Goal: Task Accomplishment & Management: Use online tool/utility

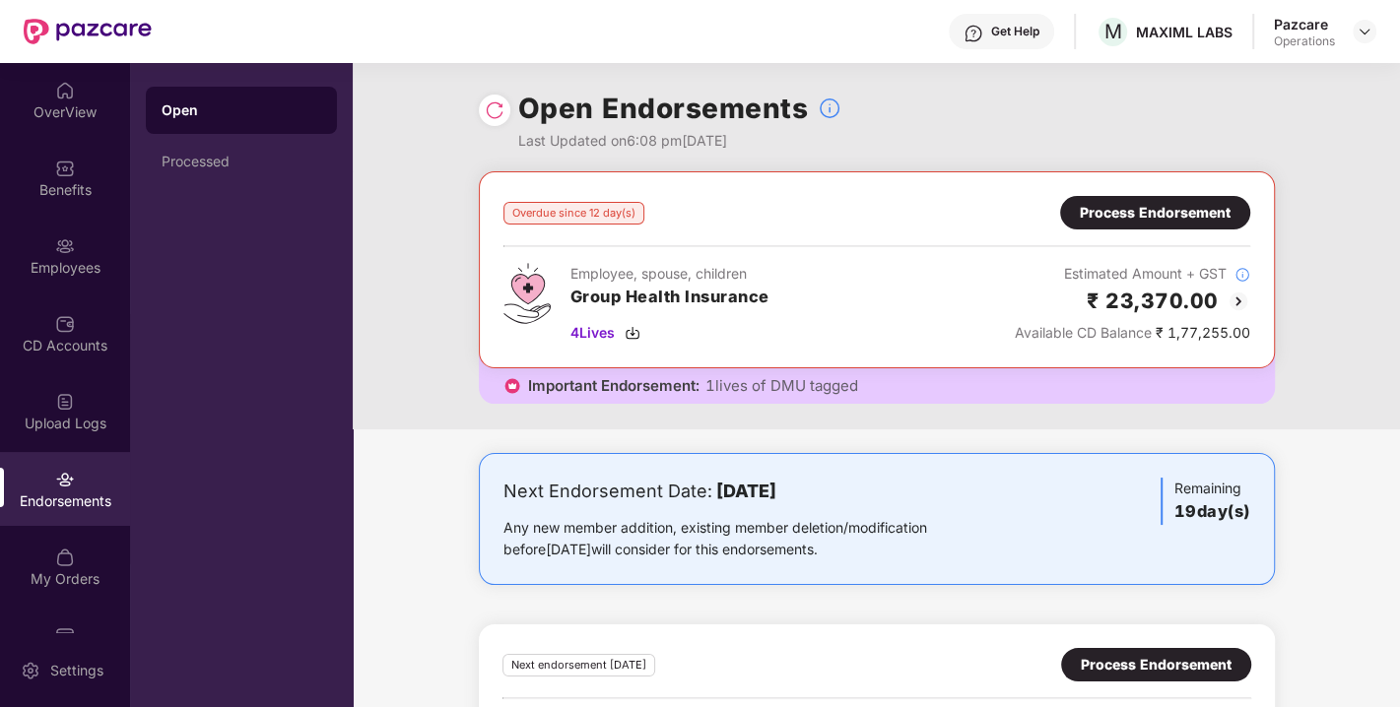
click at [1157, 202] on div "Process Endorsement" at bounding box center [1155, 213] width 151 height 22
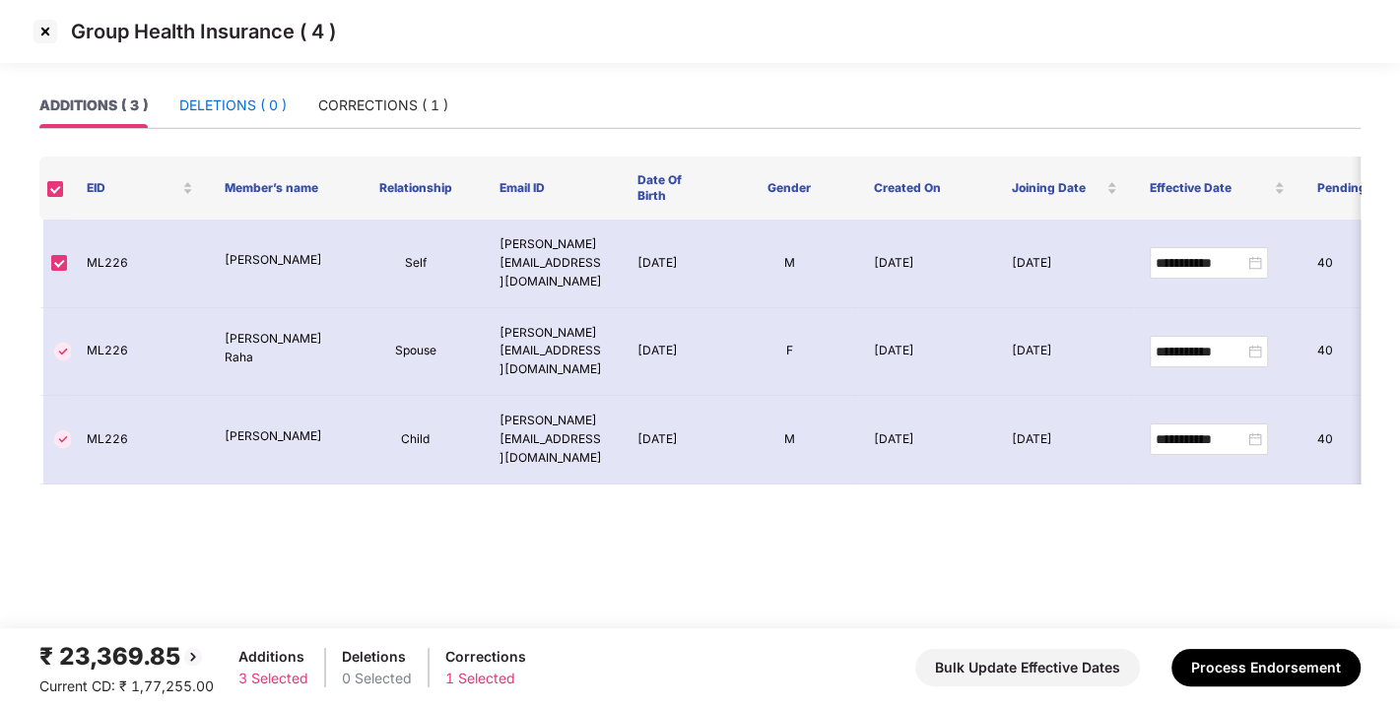
click at [243, 95] on div "DELETIONS ( 0 )" at bounding box center [232, 106] width 107 height 22
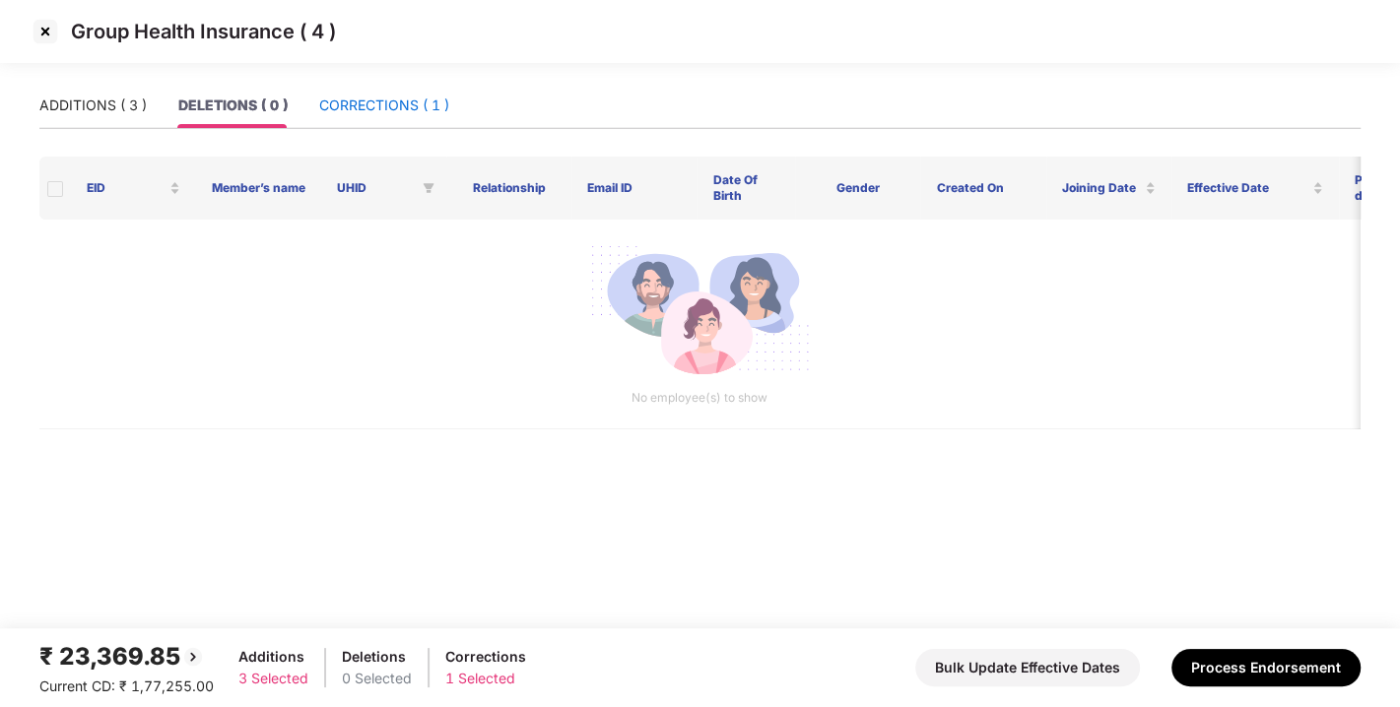
click at [362, 101] on div "CORRECTIONS ( 1 )" at bounding box center [384, 106] width 130 height 22
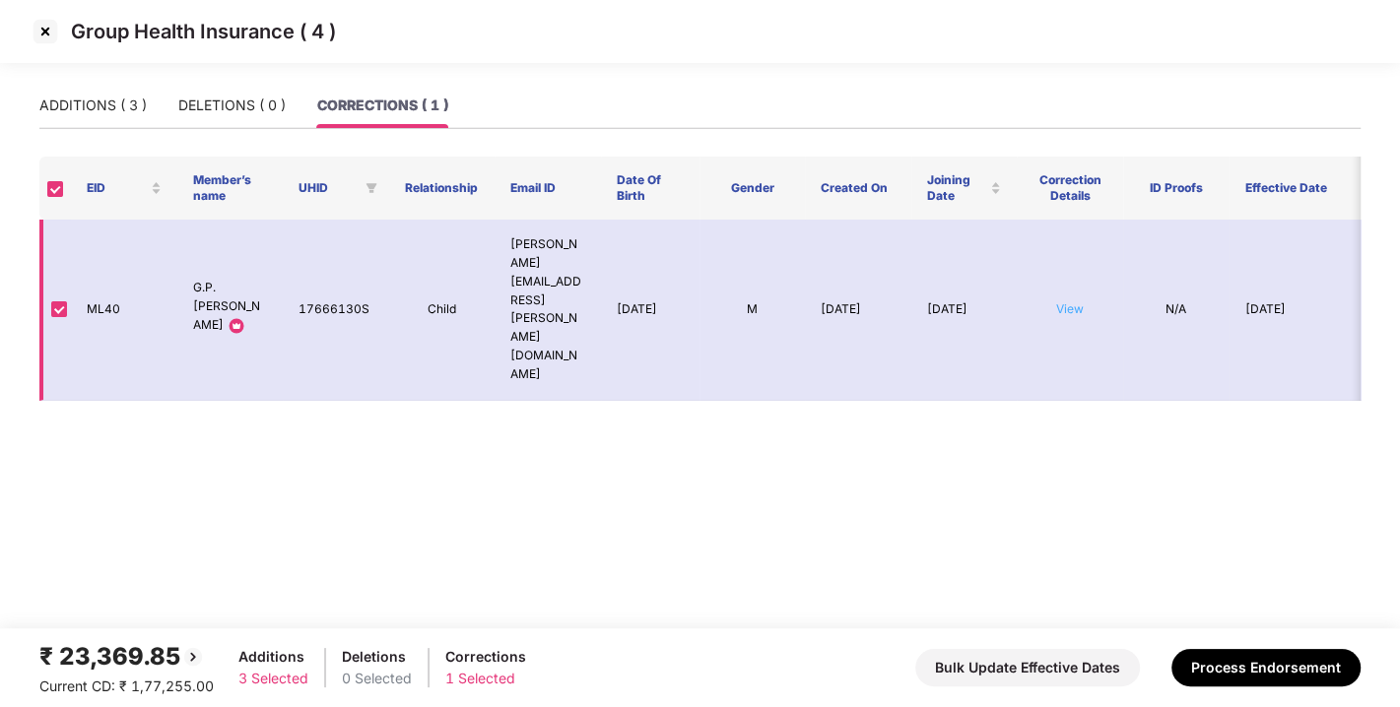
click at [1078, 302] on link "View" at bounding box center [1070, 309] width 28 height 15
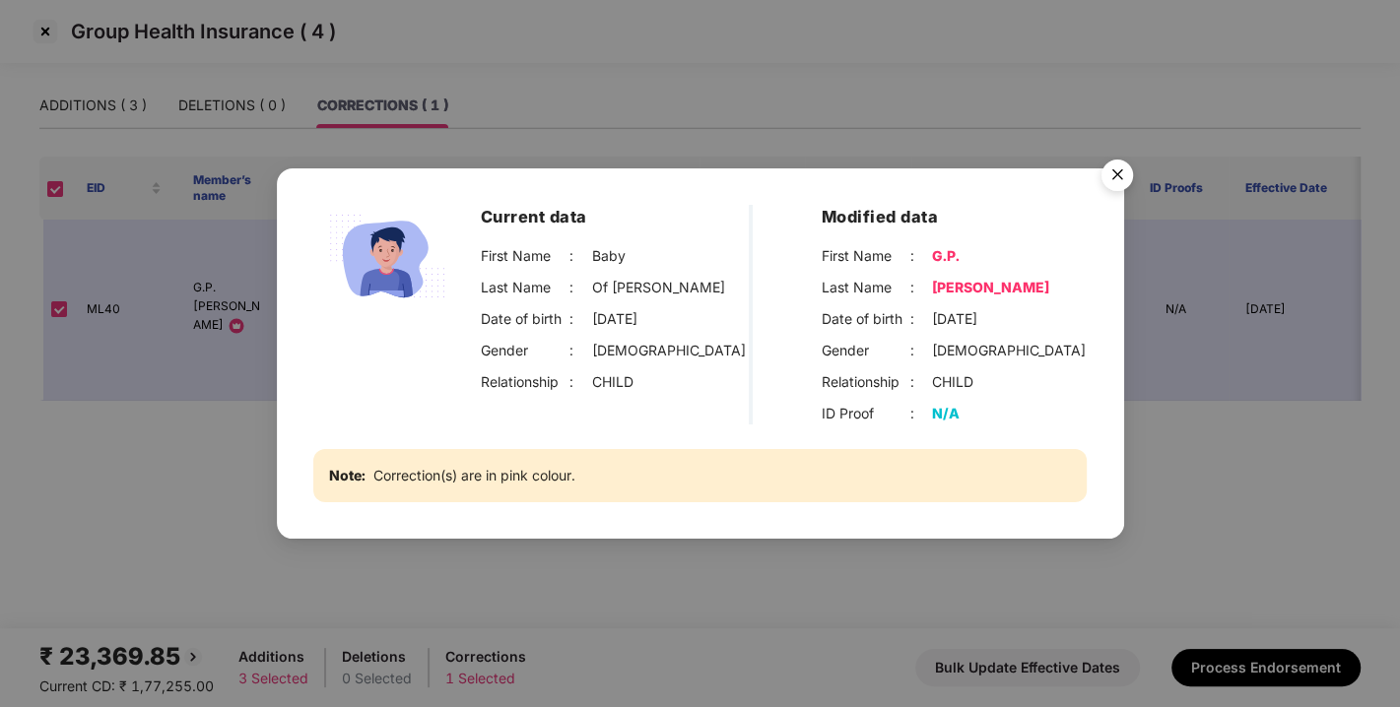
drag, startPoint x: 931, startPoint y: 254, endPoint x: 1041, endPoint y: 289, distance: 114.7
click at [1041, 289] on div "First Name : G.P. Last Name : [PERSON_NAME] Date of birth : [DEMOGRAPHIC_DATA] …" at bounding box center [955, 319] width 266 height 148
copy div "G.P. Last Name : [PERSON_NAME]"
click at [987, 354] on div "Gender : [DEMOGRAPHIC_DATA]" at bounding box center [955, 351] width 266 height 22
drag, startPoint x: 930, startPoint y: 250, endPoint x: 1013, endPoint y: 258, distance: 83.1
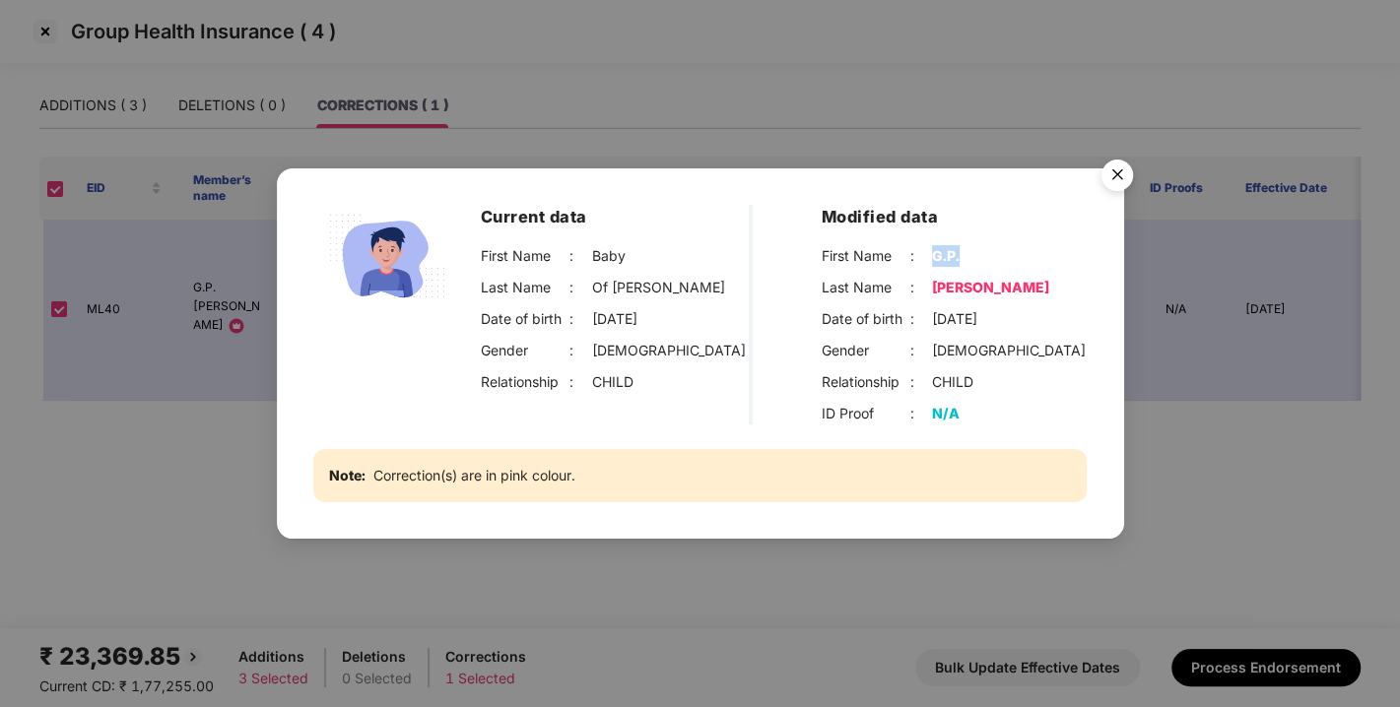
click at [1013, 258] on div "First Name : G.P." at bounding box center [955, 256] width 266 height 22
copy div "G.P."
drag, startPoint x: 933, startPoint y: 282, endPoint x: 1044, endPoint y: 285, distance: 111.4
click at [1044, 285] on div "Last Name : [PERSON_NAME]" at bounding box center [955, 288] width 266 height 22
copy div "[PERSON_NAME]"
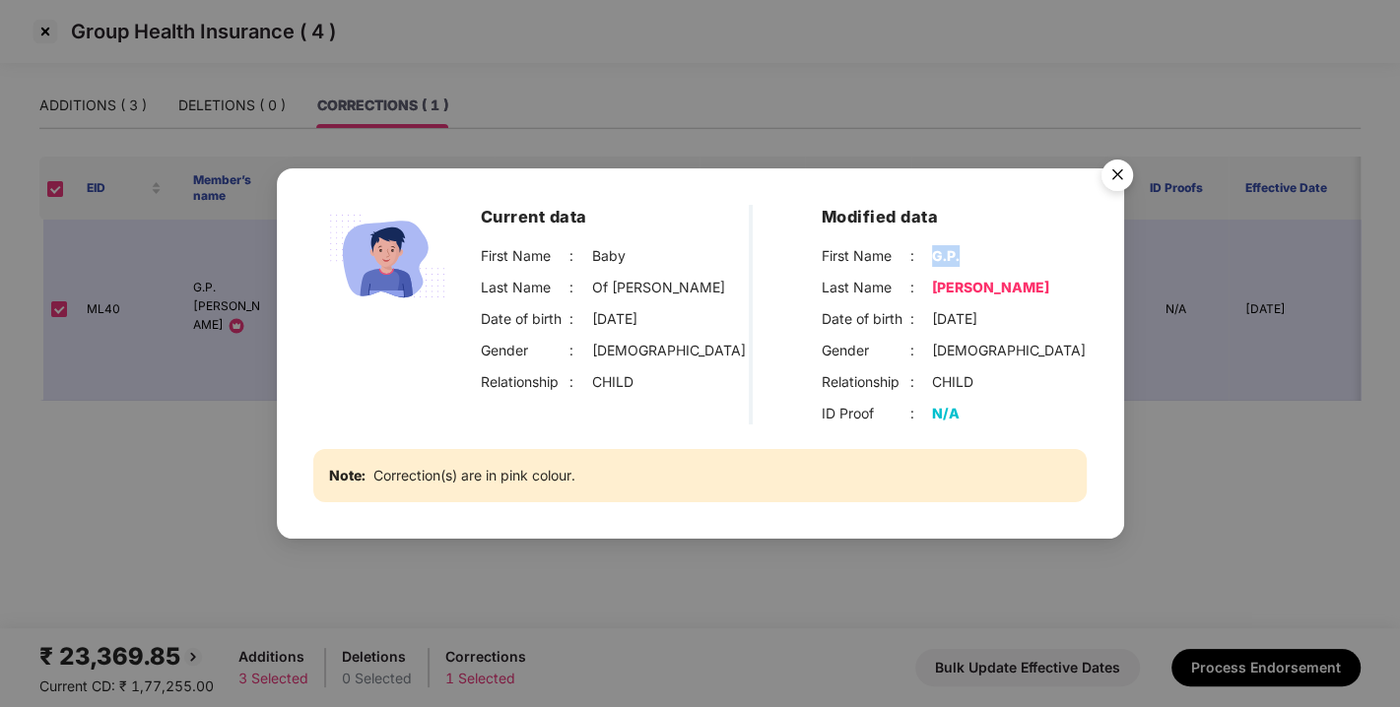
click at [1116, 173] on img "Close" at bounding box center [1117, 178] width 55 height 55
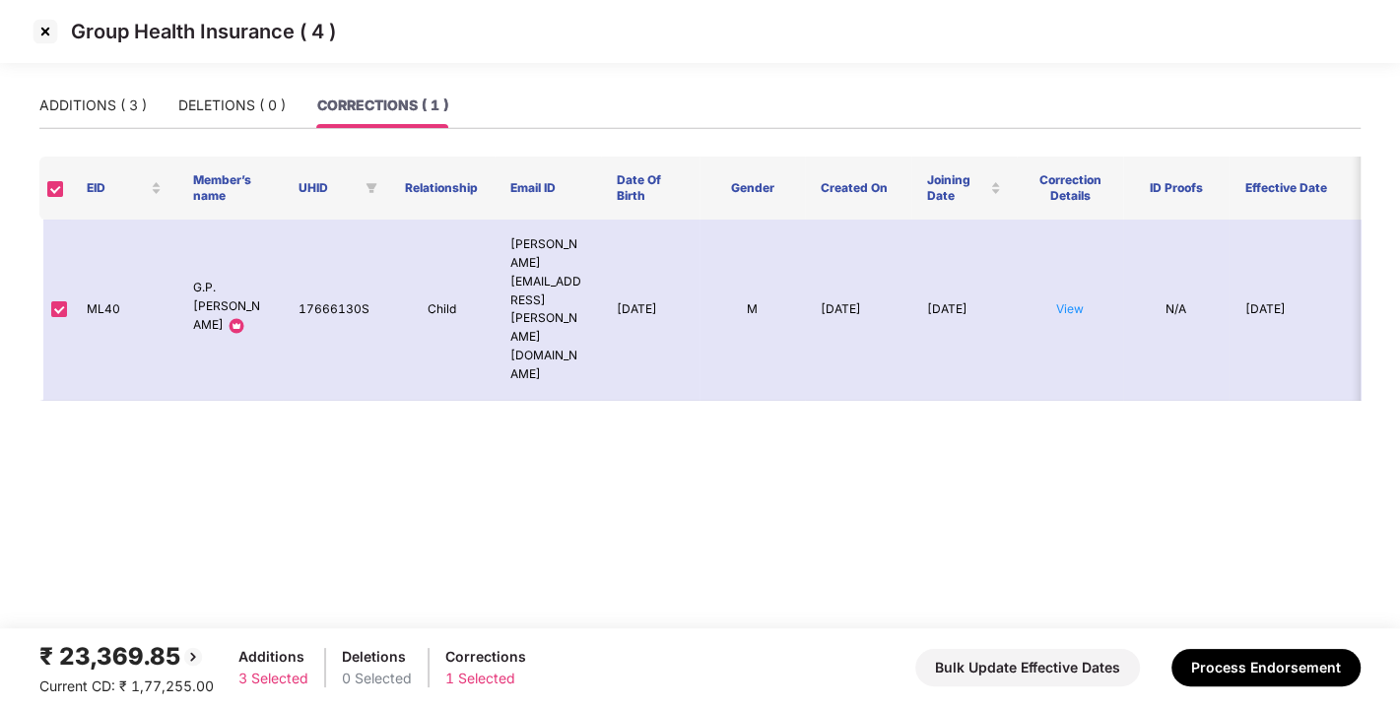
click at [47, 28] on img at bounding box center [46, 32] width 32 height 32
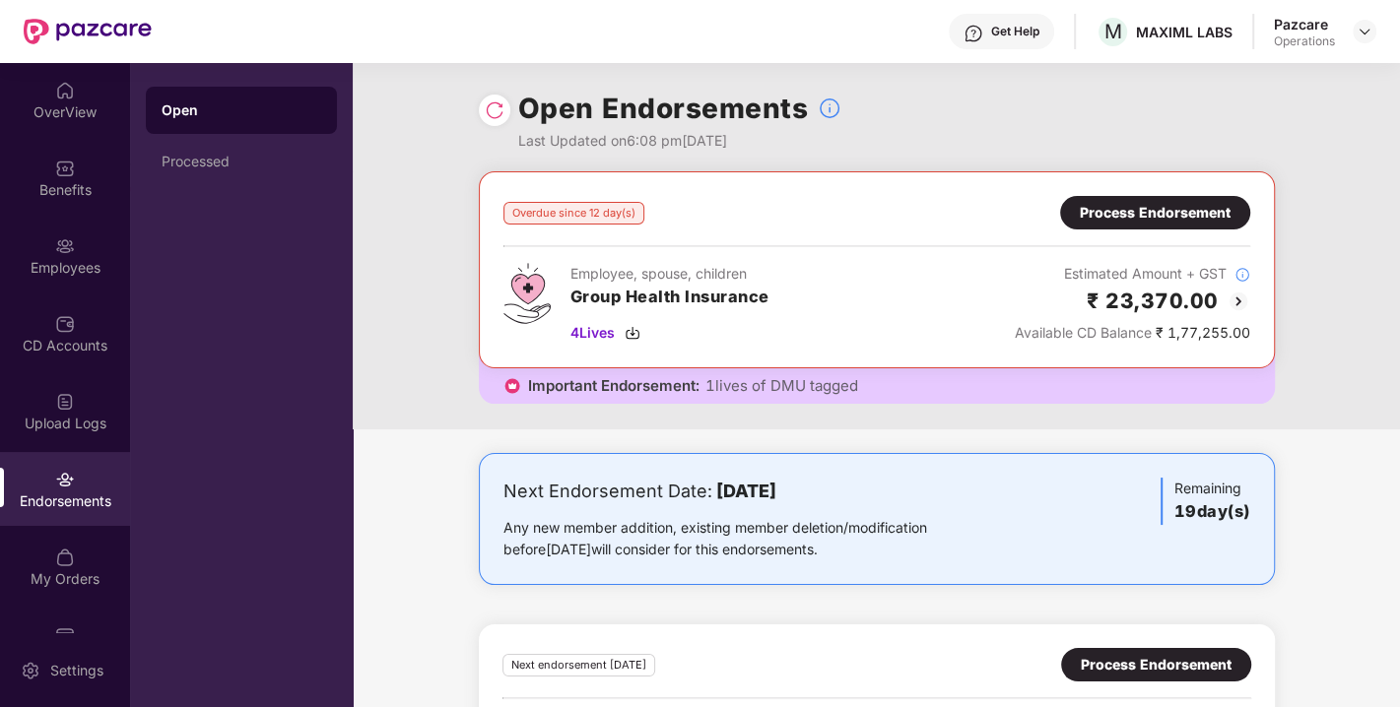
click at [1187, 199] on div "Process Endorsement" at bounding box center [1155, 213] width 190 height 34
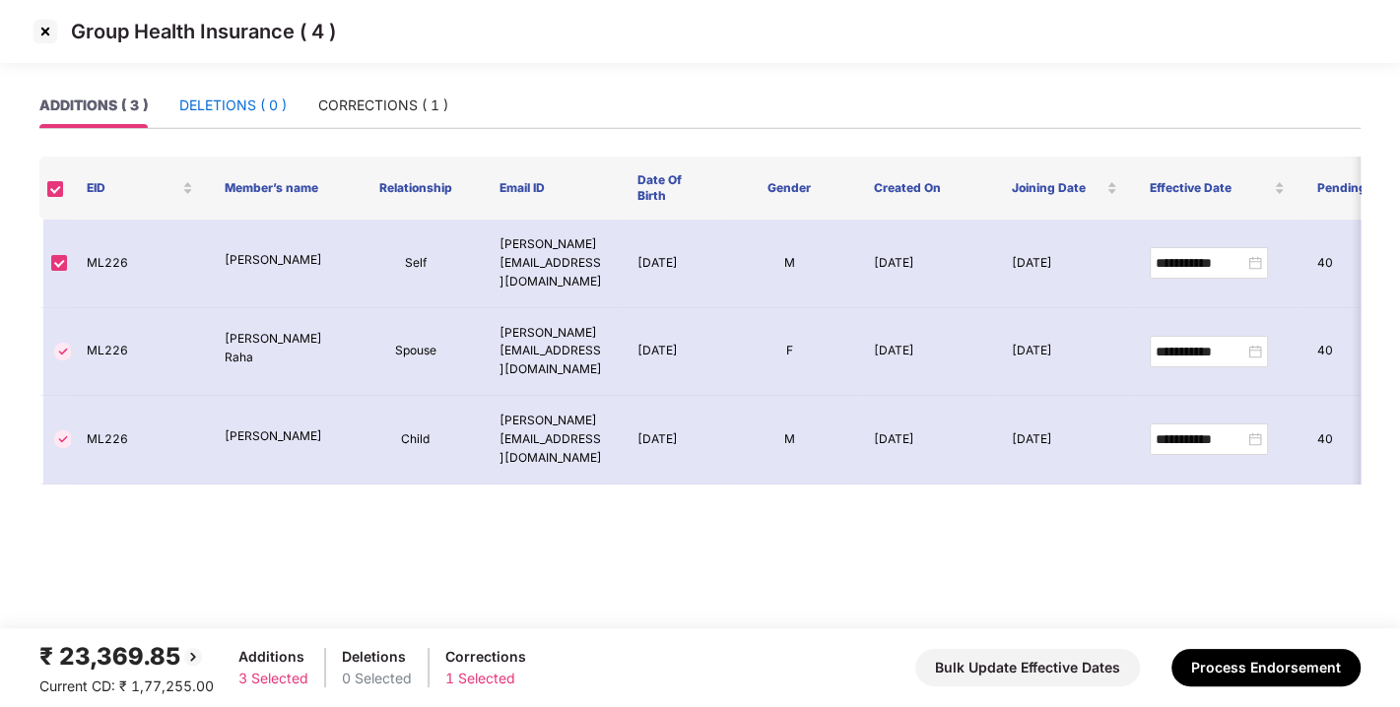
click at [255, 101] on div "DELETIONS ( 0 )" at bounding box center [232, 106] width 107 height 22
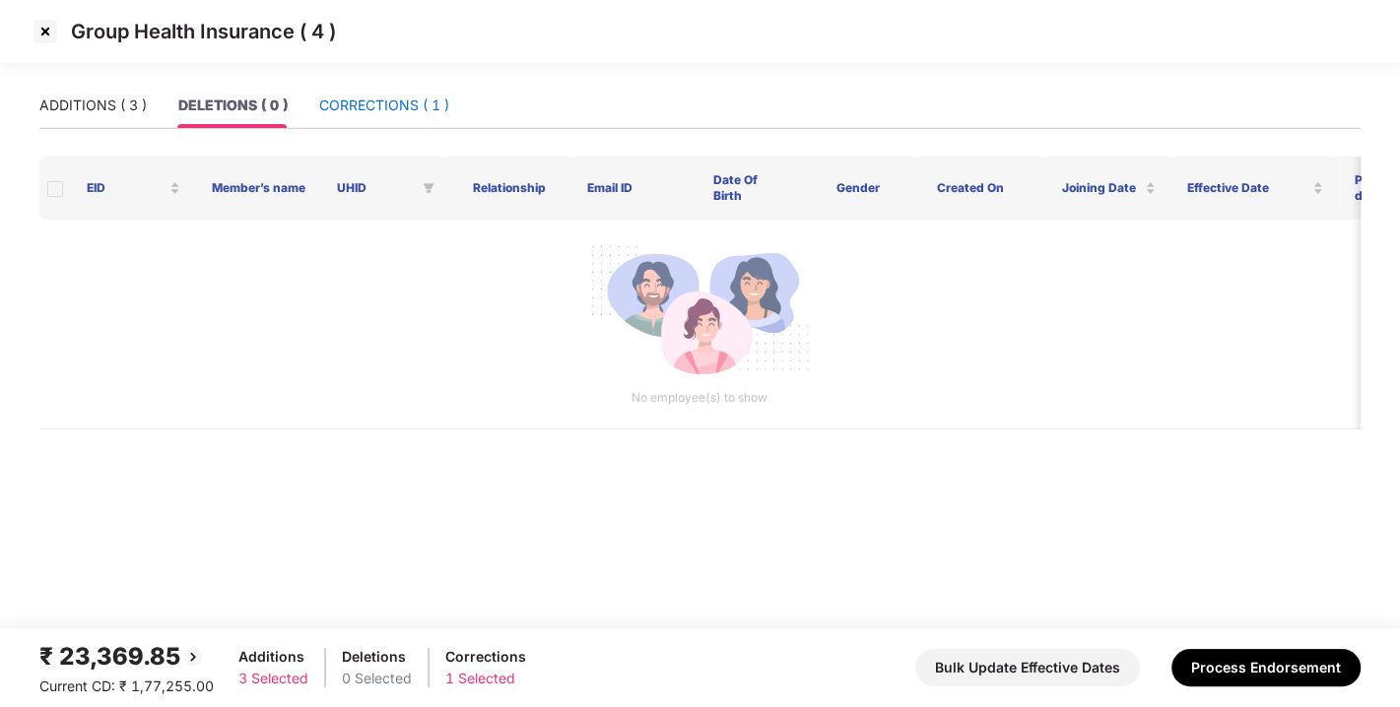
click at [393, 106] on div "CORRECTIONS ( 1 )" at bounding box center [384, 106] width 130 height 22
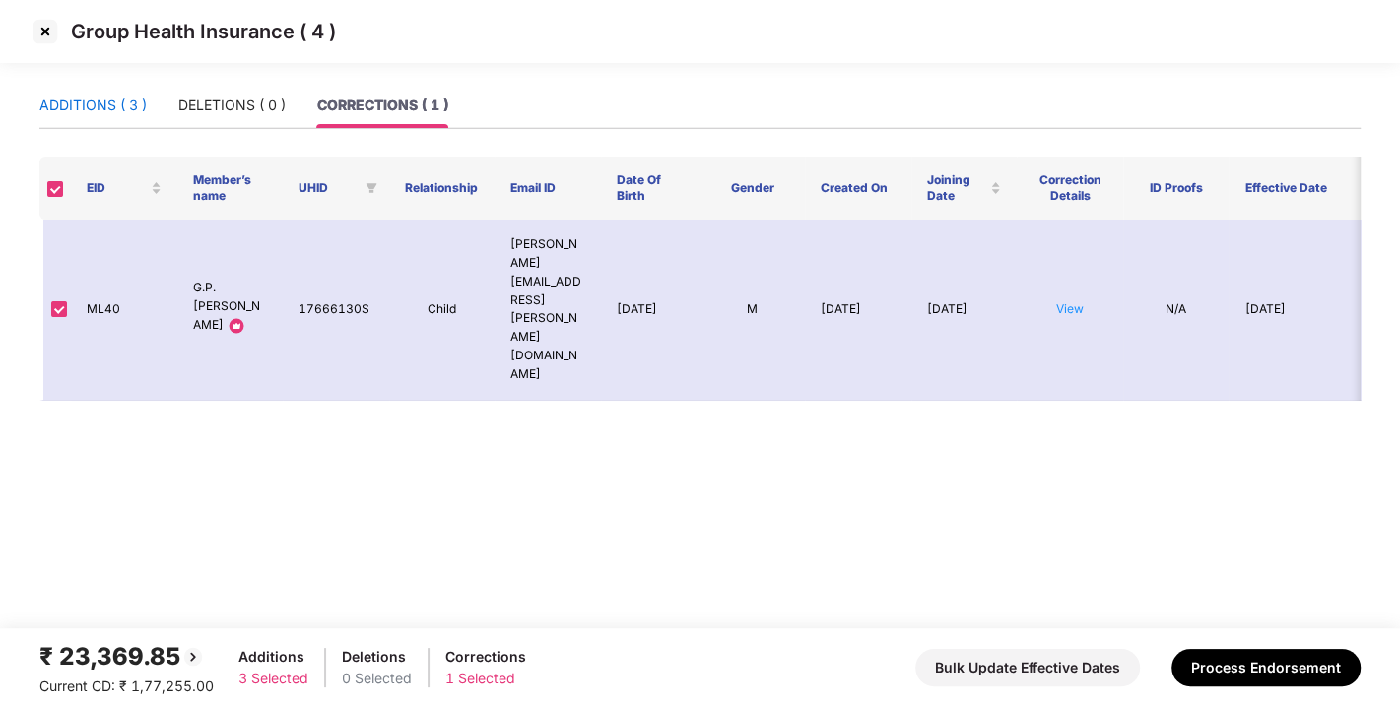
click at [82, 114] on div "ADDITIONS ( 3 )" at bounding box center [92, 106] width 107 height 22
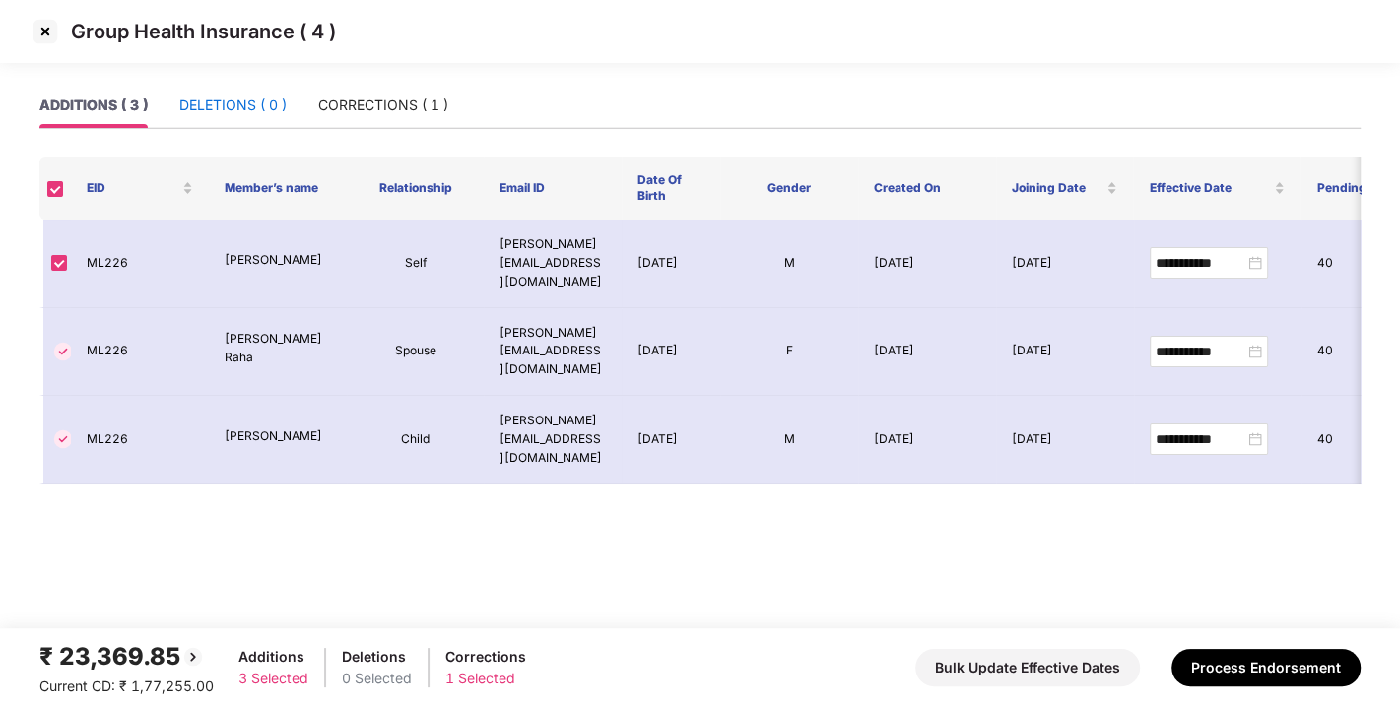
click at [187, 109] on div "DELETIONS ( 0 )" at bounding box center [232, 106] width 107 height 22
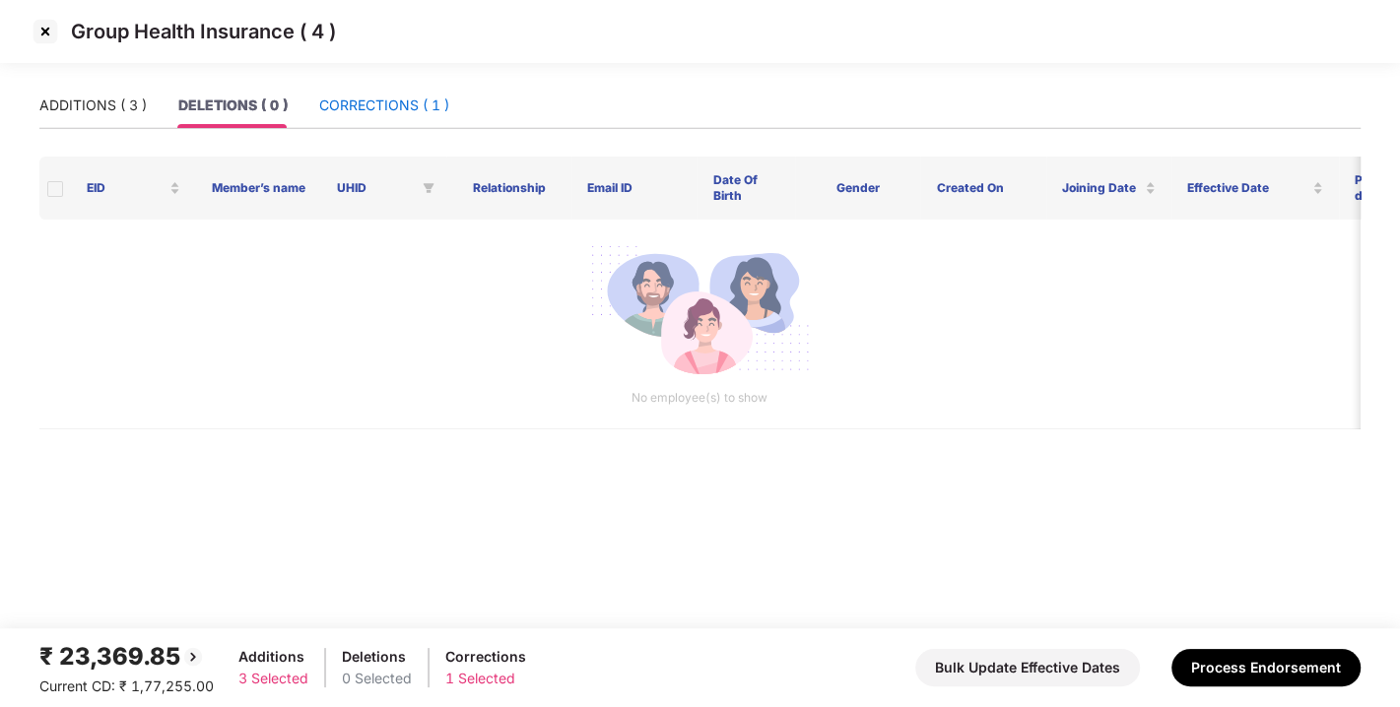
click at [376, 103] on div "CORRECTIONS ( 1 )" at bounding box center [384, 106] width 130 height 22
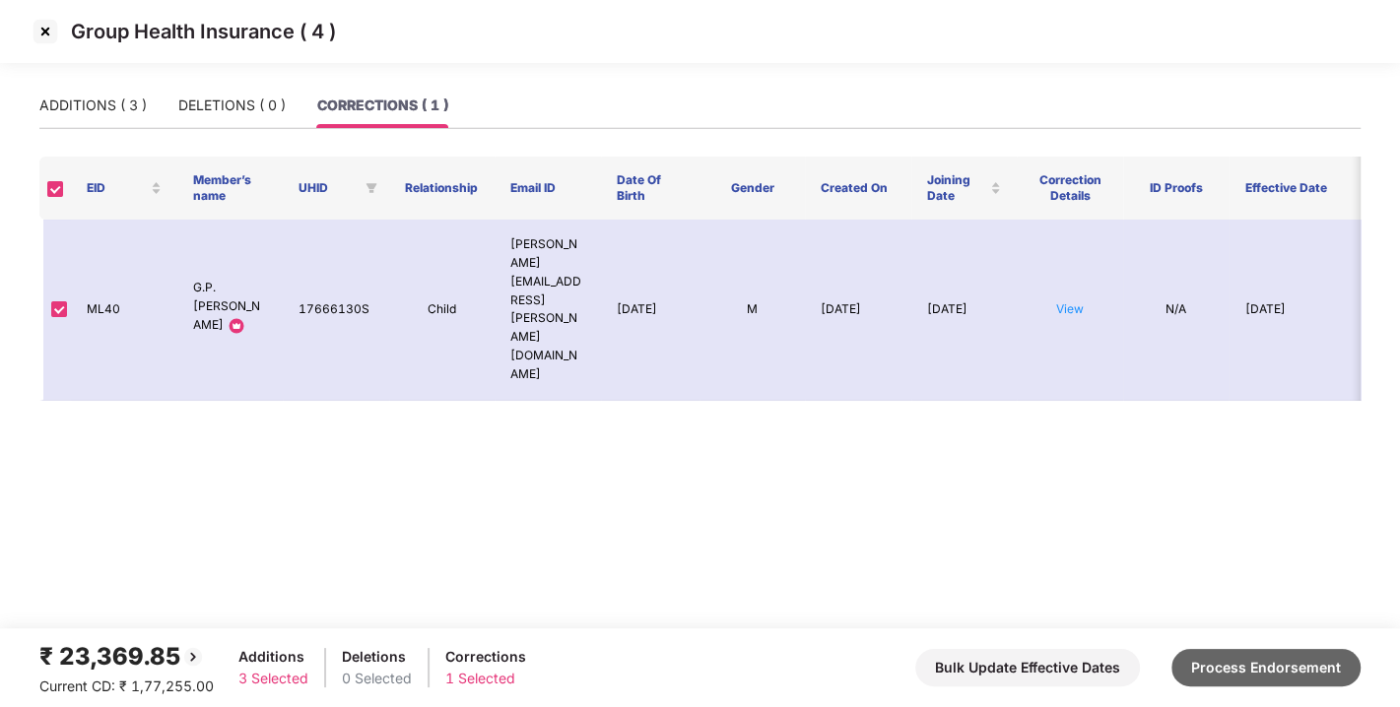
click at [1268, 658] on button "Process Endorsement" at bounding box center [1266, 667] width 189 height 37
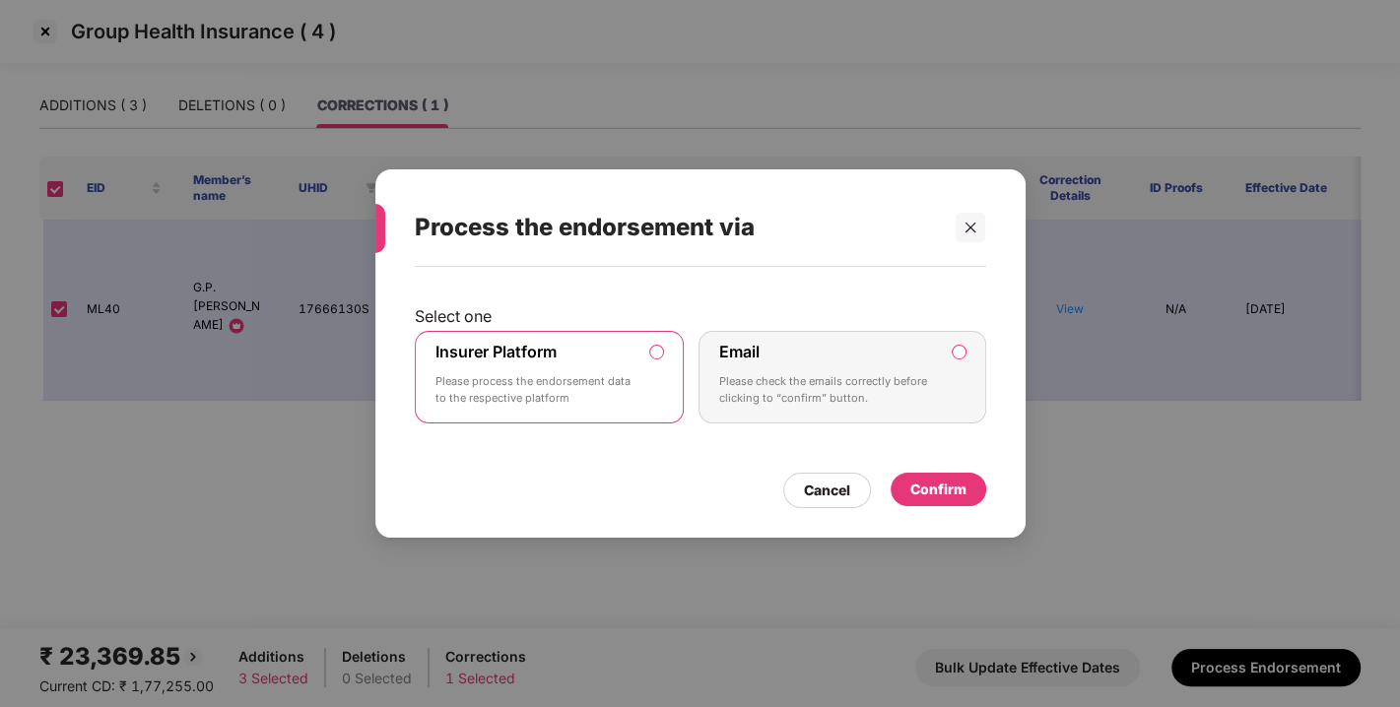
click at [952, 487] on div "Confirm" at bounding box center [938, 490] width 56 height 22
